Goal: Information Seeking & Learning: Learn about a topic

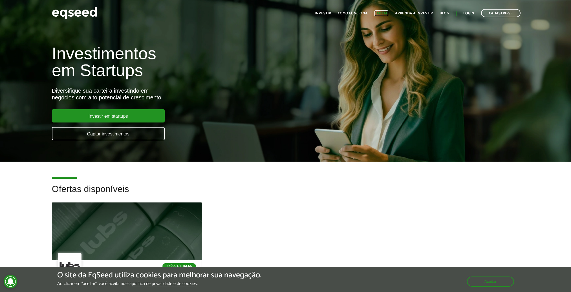
click at [385, 15] on link "Captar" at bounding box center [381, 14] width 14 height 4
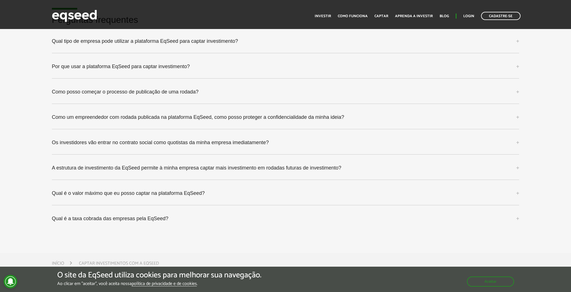
scroll to position [1667, 0]
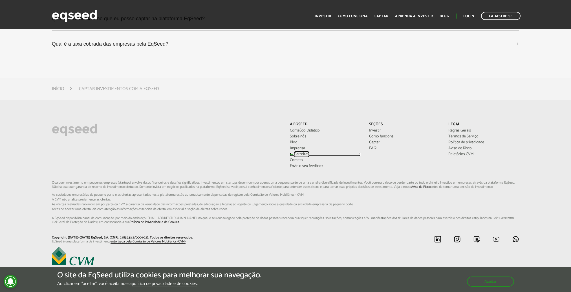
click at [296, 155] on link "Carreiras" at bounding box center [325, 154] width 71 height 4
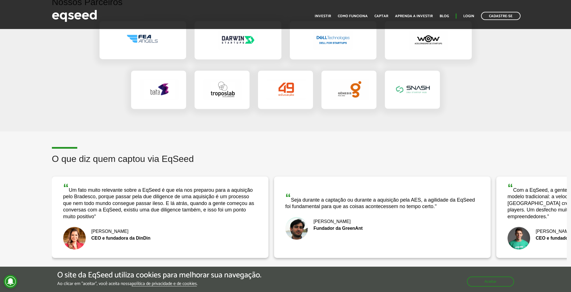
scroll to position [1047, 0]
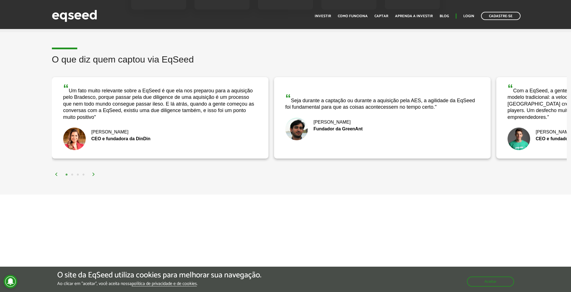
click at [94, 175] on img at bounding box center [93, 174] width 3 height 3
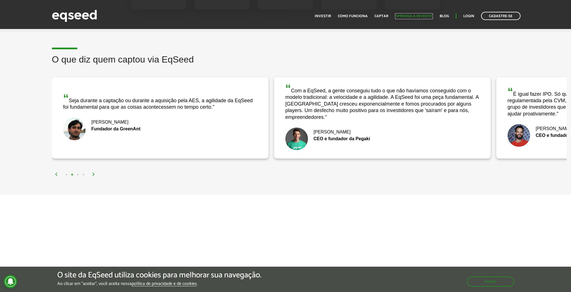
click at [423, 18] on link "Aprenda a investir" at bounding box center [414, 16] width 38 height 4
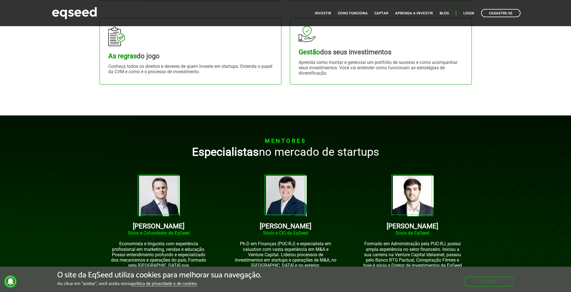
scroll to position [407, 0]
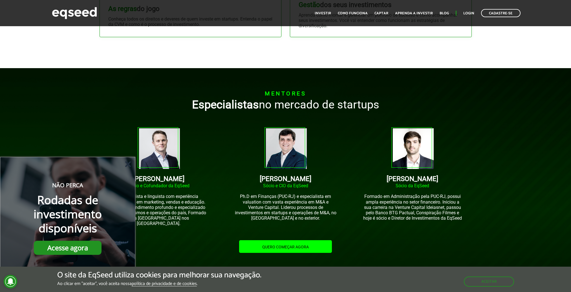
click at [122, 165] on div "NÃO PERCA Rodadas de investimento disponíveis Acesse agora" at bounding box center [67, 220] width 135 height 126
click at [127, 164] on icon at bounding box center [128, 164] width 6 height 6
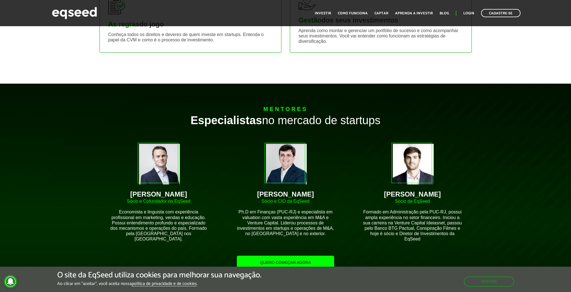
scroll to position [391, 0]
